Goal: Find specific page/section: Find specific page/section

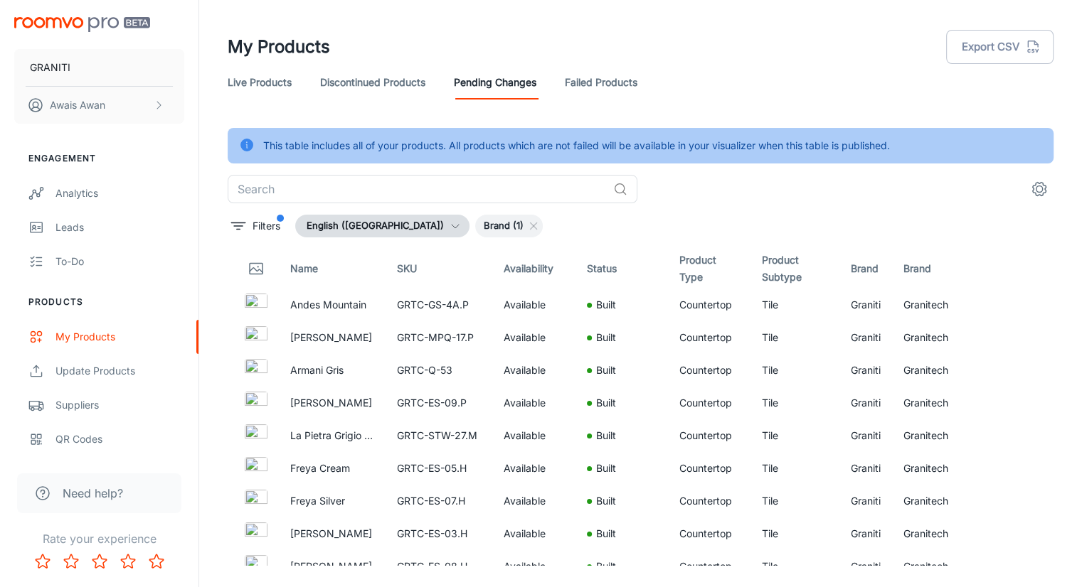
scroll to position [3080, 0]
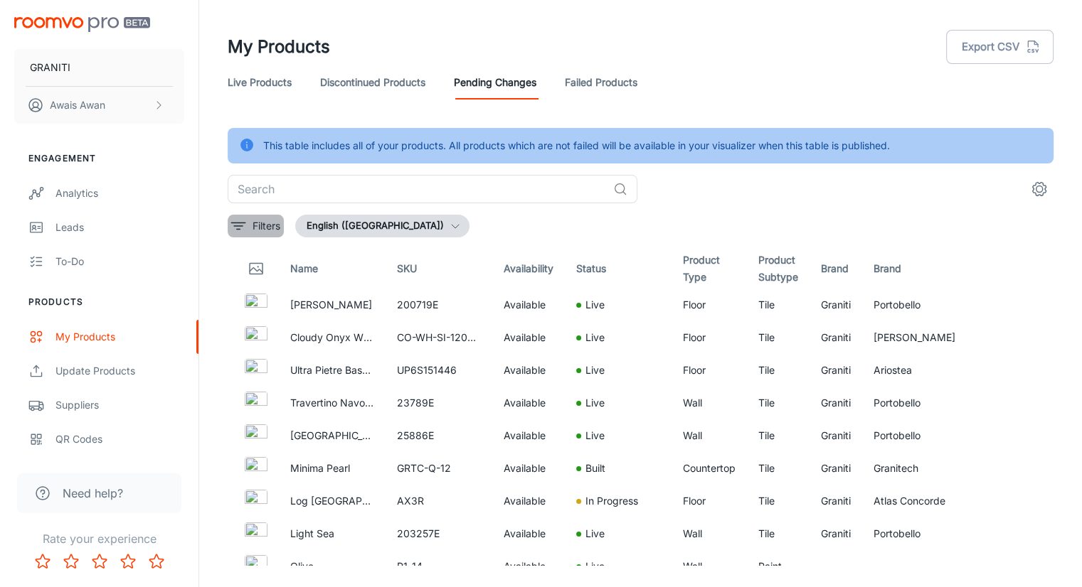
click at [243, 227] on icon "filter" at bounding box center [238, 226] width 17 height 17
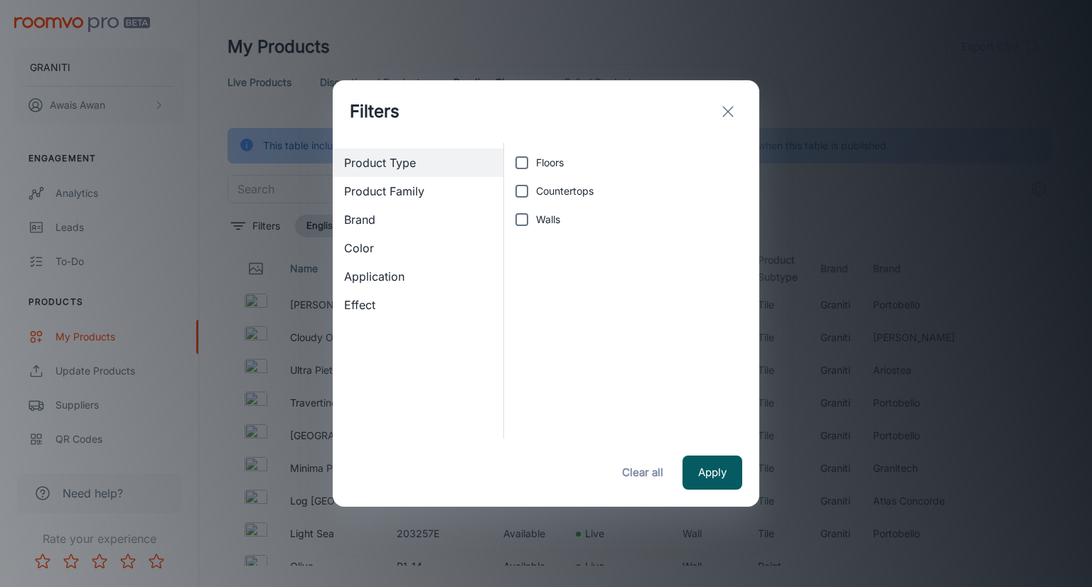
click at [373, 217] on span "Brand" at bounding box center [418, 219] width 148 height 17
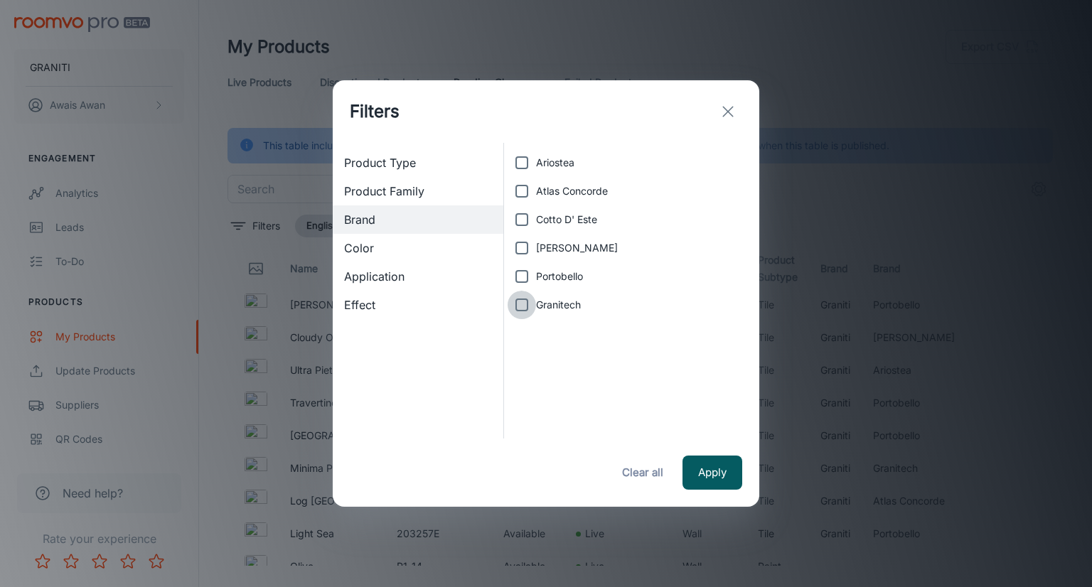
click at [518, 304] on input "Granitech" at bounding box center [522, 305] width 28 height 28
checkbox input "true"
click at [708, 464] on button "Apply" at bounding box center [713, 473] width 60 height 34
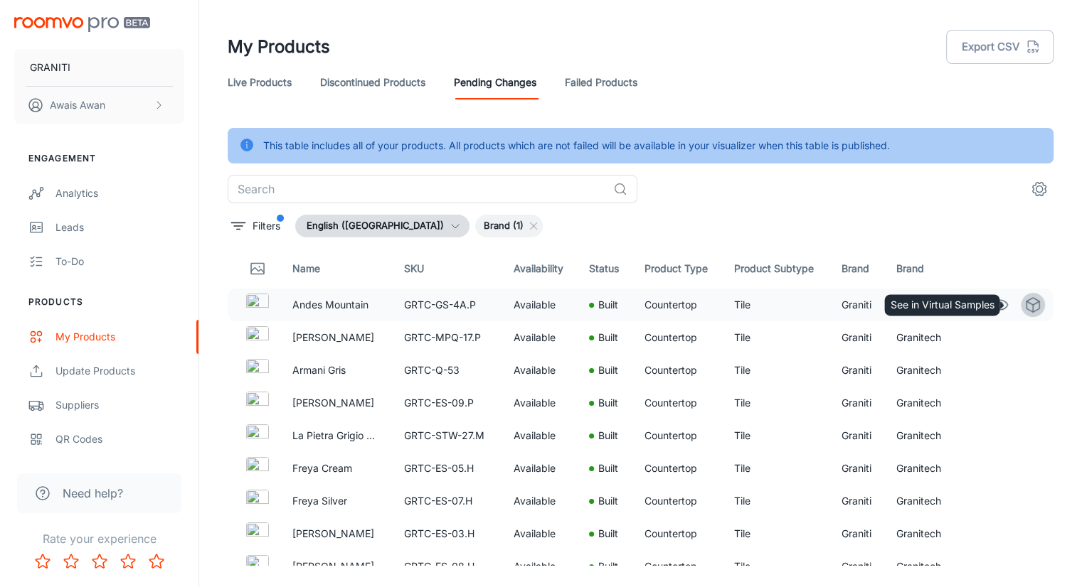
click at [1024, 306] on icon "See in Virtual Samples" at bounding box center [1032, 305] width 17 height 17
click at [991, 305] on icon "See in Visualizer" at bounding box center [999, 305] width 17 height 17
